Goal: Task Accomplishment & Management: Use online tool/utility

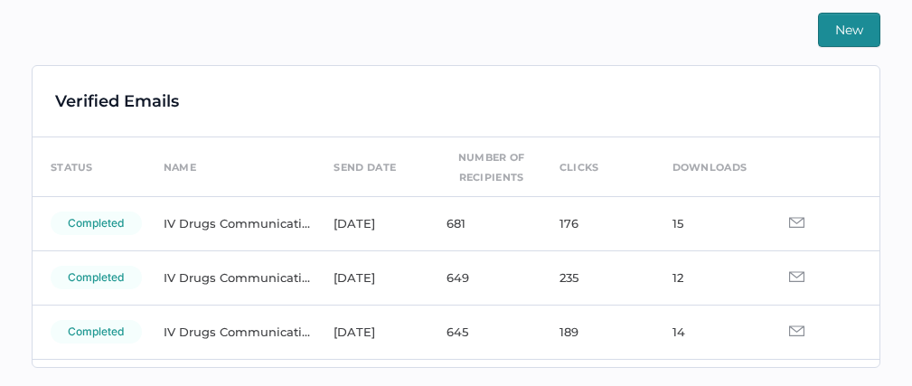
scroll to position [33, 0]
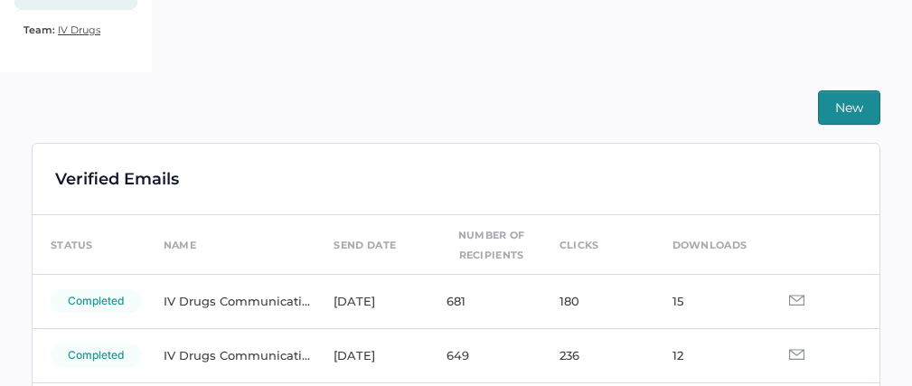
scroll to position [424, 0]
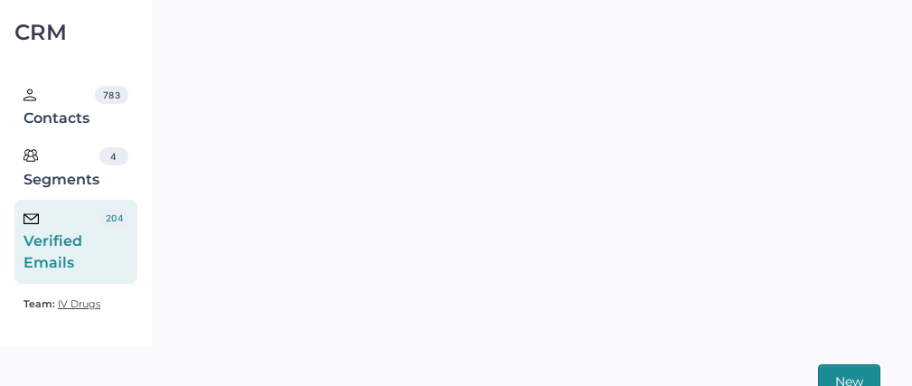
scroll to position [424, 0]
